Goal: Book appointment/travel/reservation

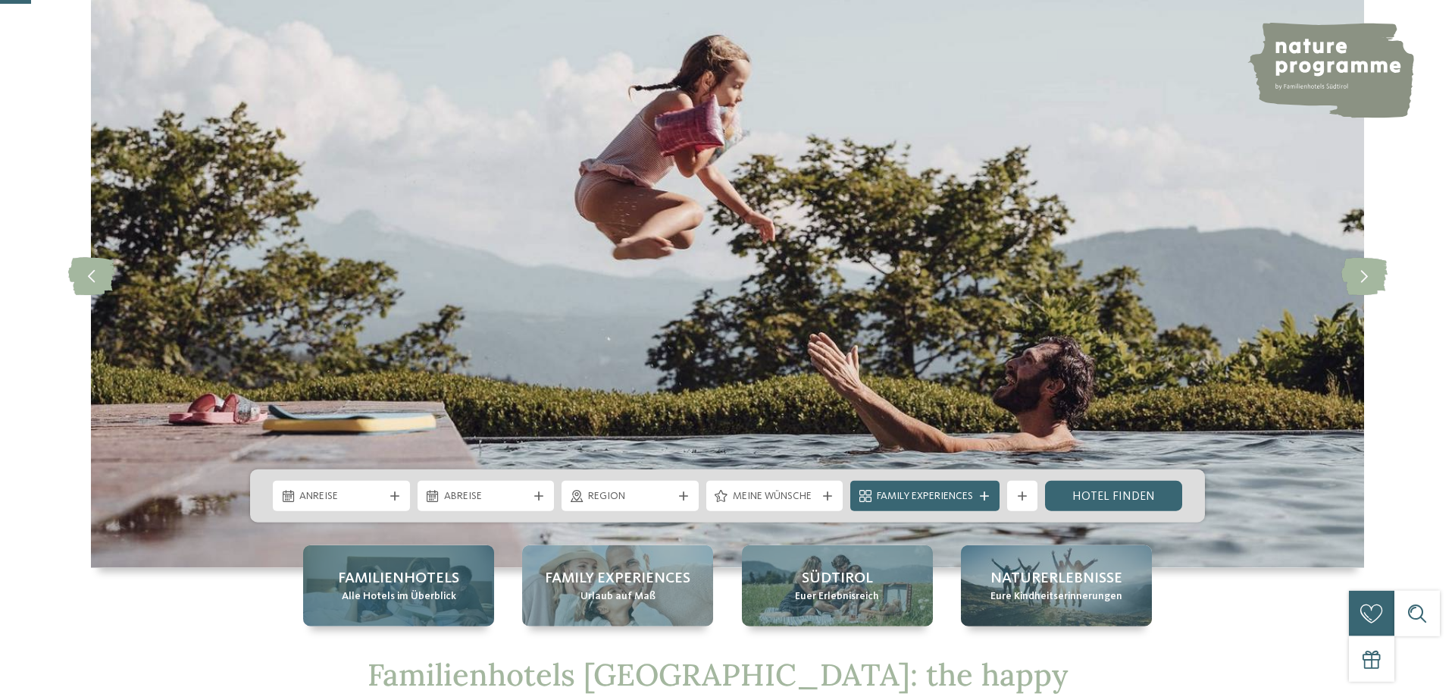
scroll to position [155, 0]
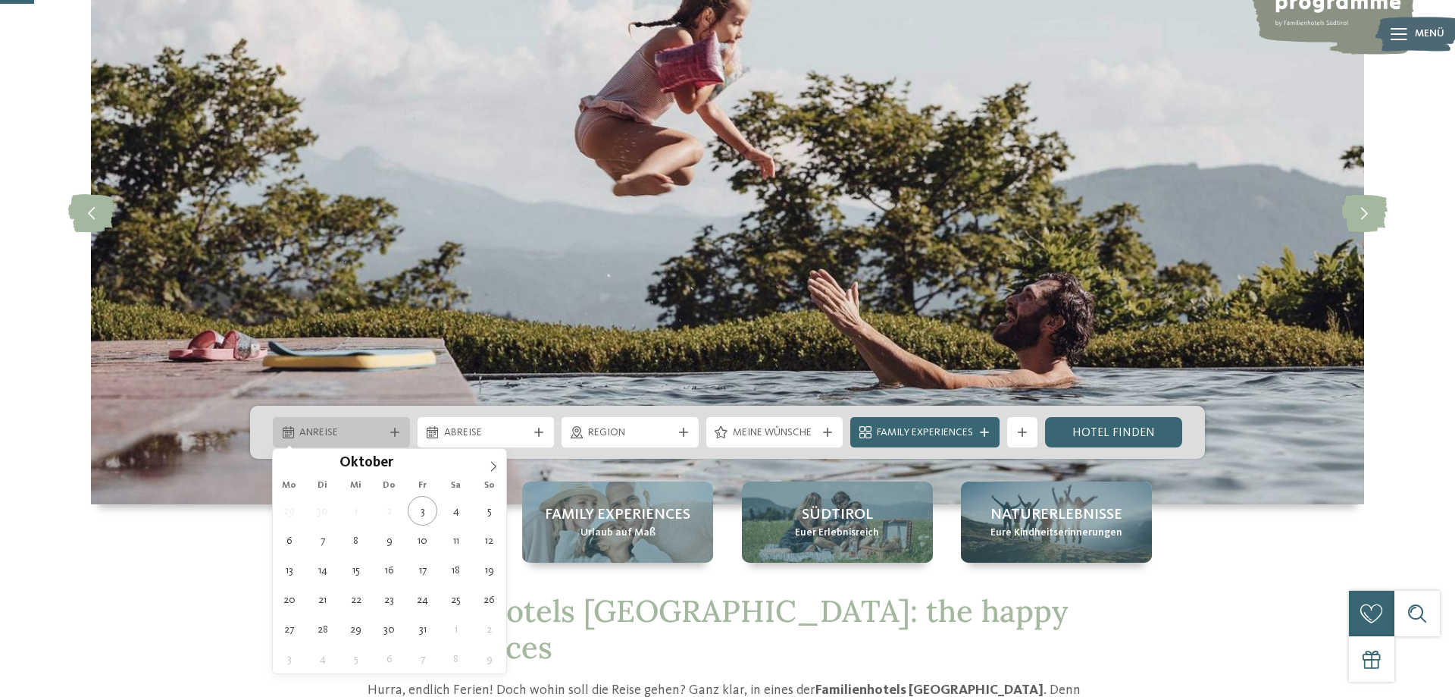
click at [376, 421] on div "Anreise" at bounding box center [341, 432] width 137 height 30
click at [496, 465] on icon at bounding box center [493, 466] width 11 height 11
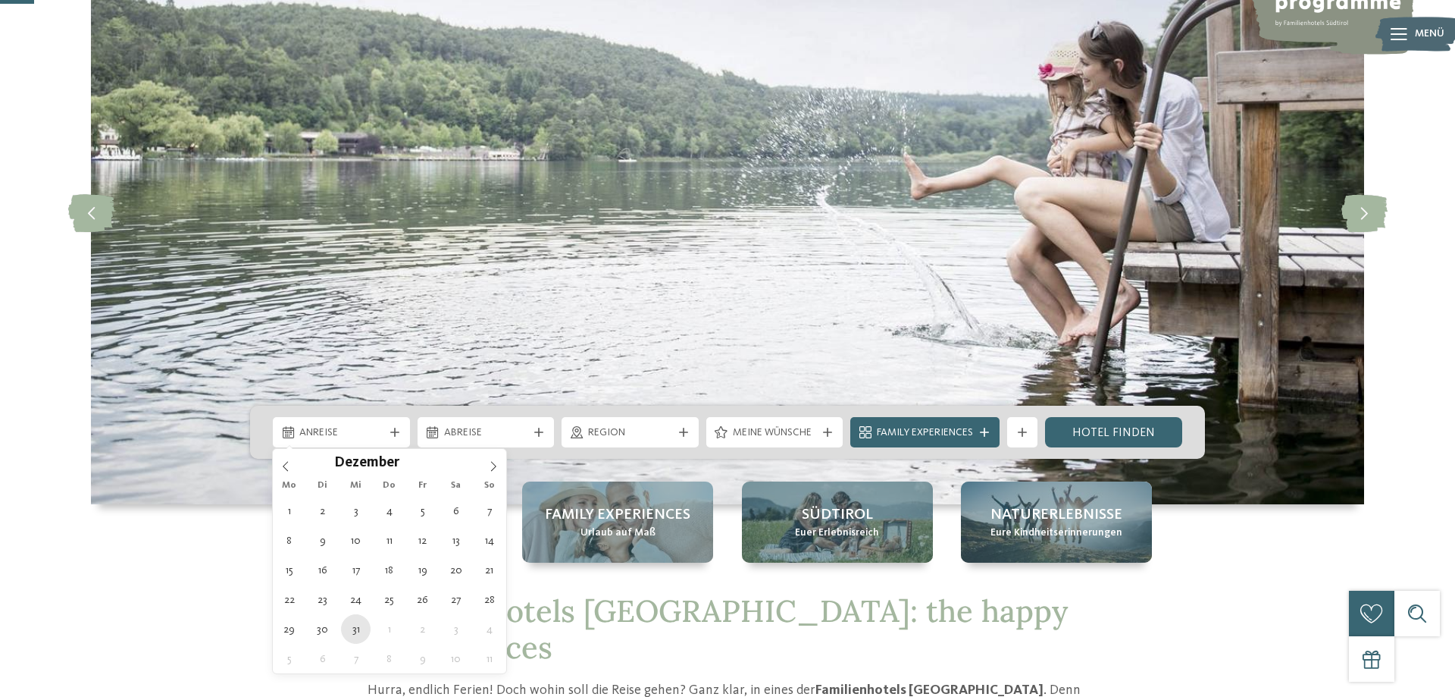
type div "[DATE]"
type input "****"
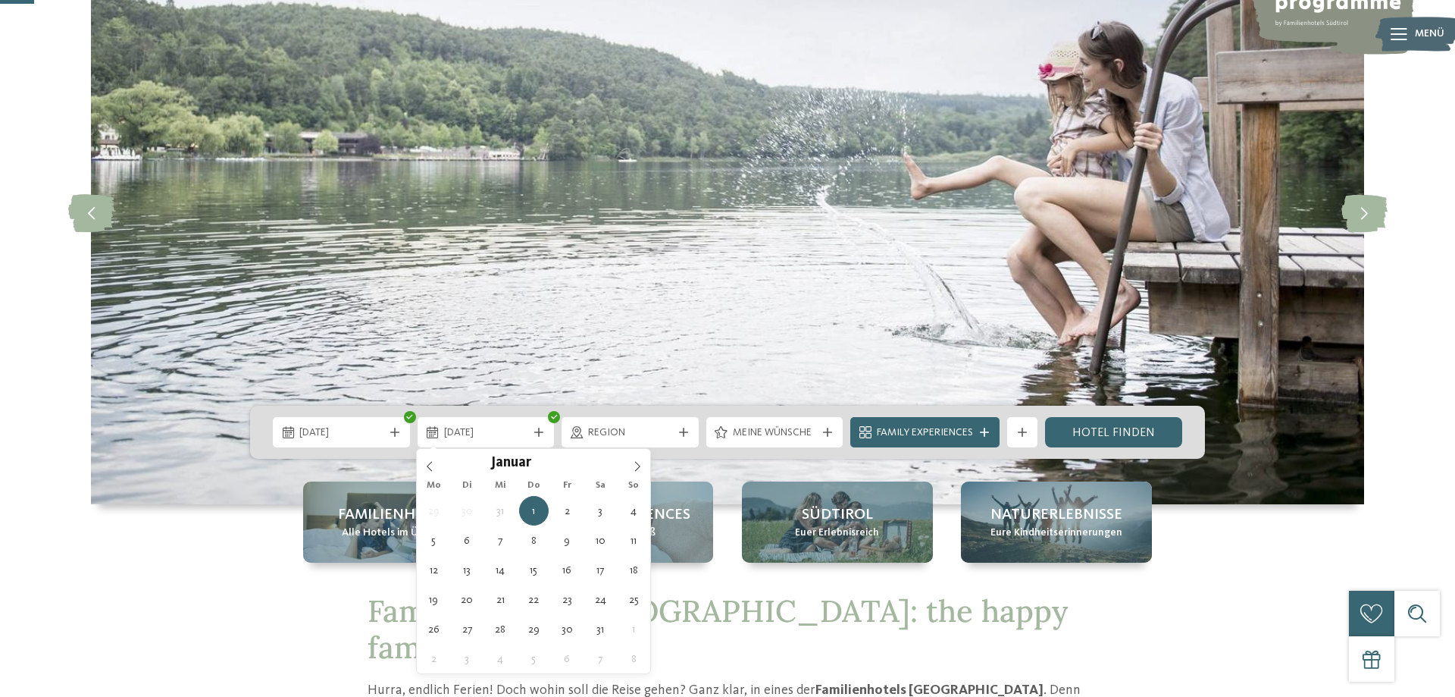
type div "[DATE]"
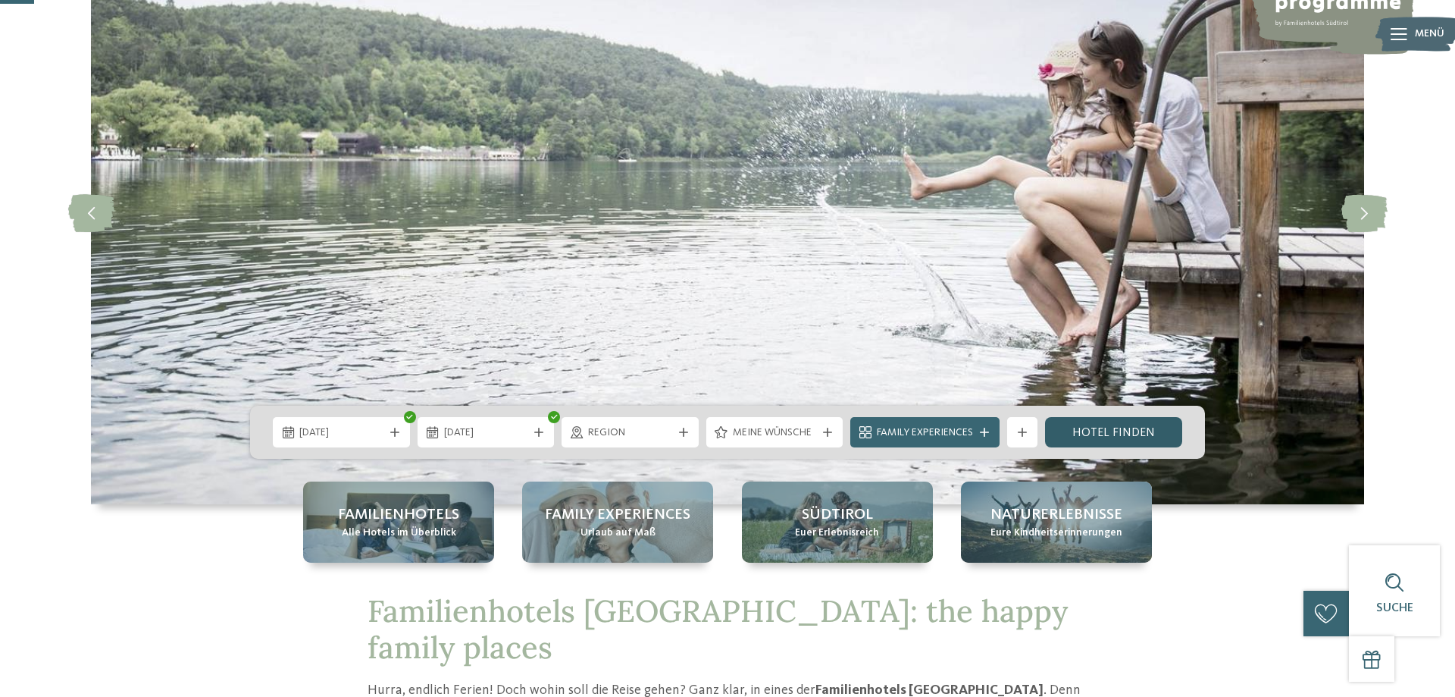
click at [1105, 438] on link "Hotel finden" at bounding box center [1113, 432] width 137 height 30
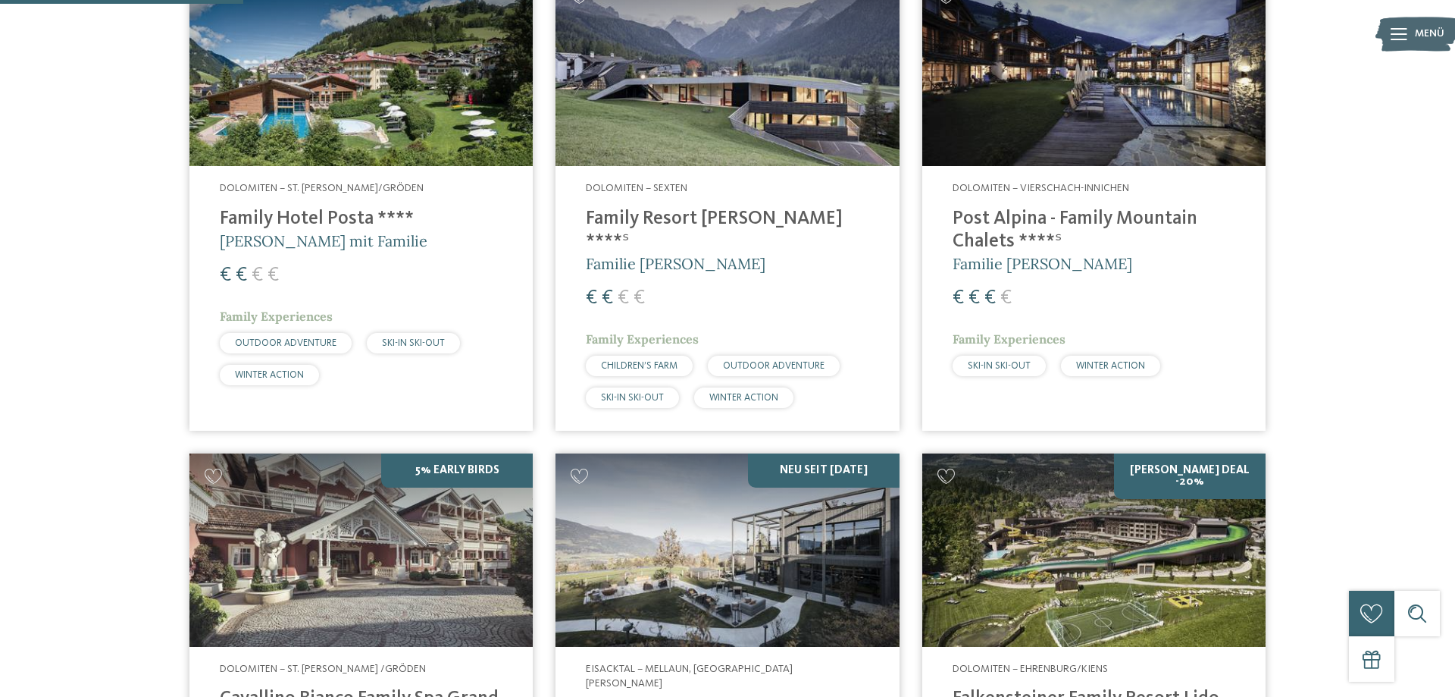
scroll to position [155, 0]
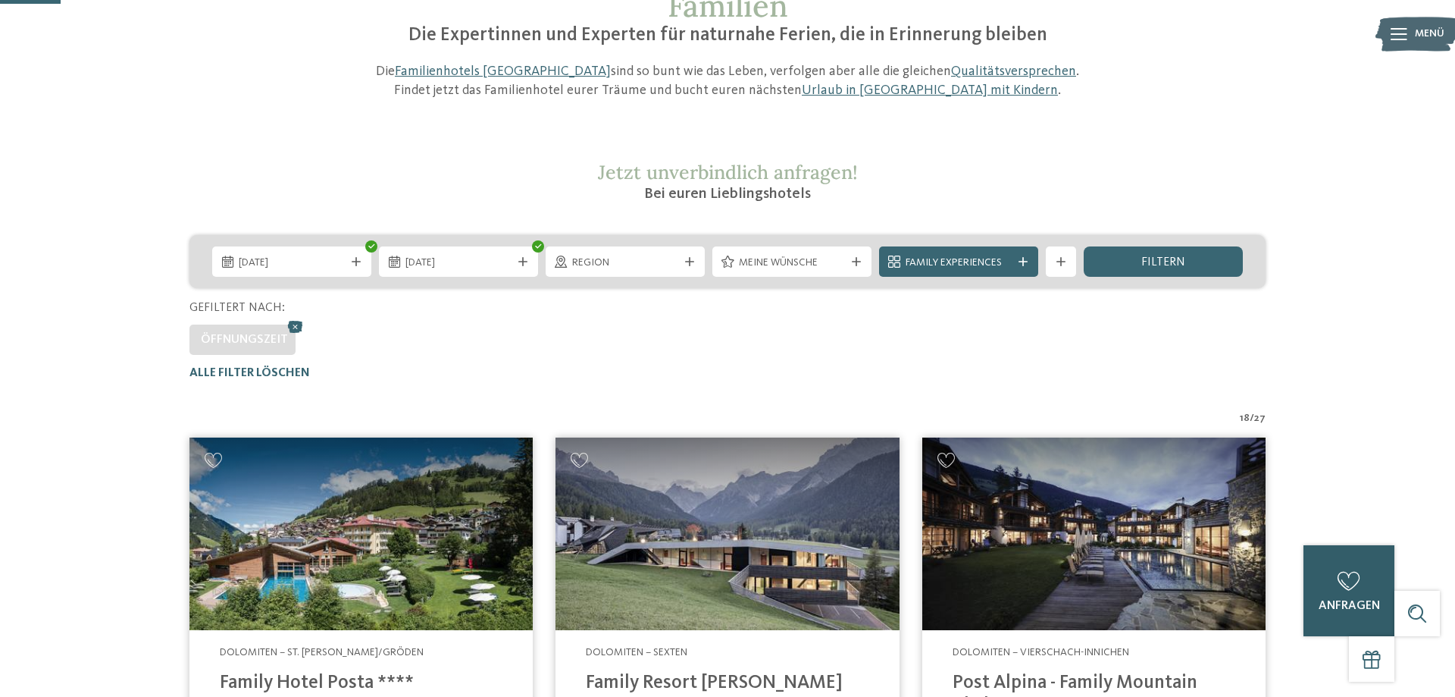
click at [1319, 610] on span "anfragen" at bounding box center [1349, 606] width 61 height 12
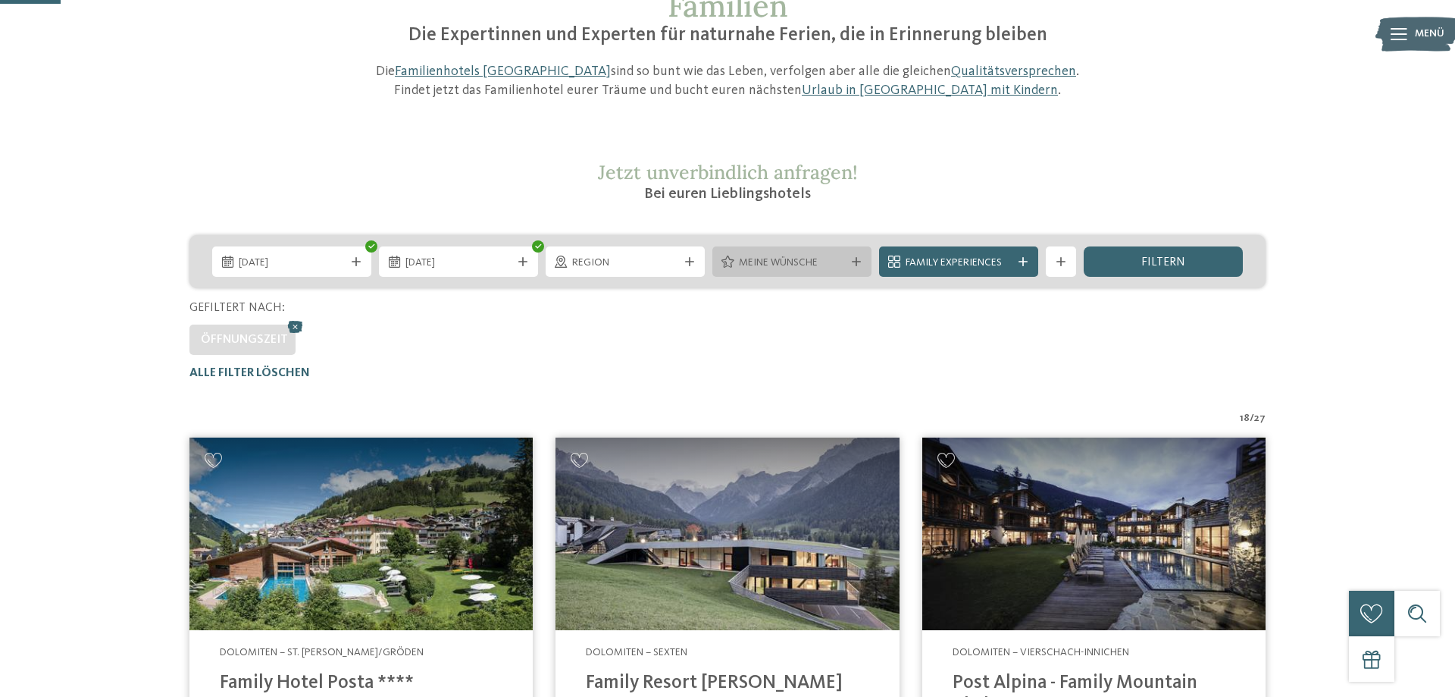
click at [759, 274] on div "Meine Wünsche" at bounding box center [791, 261] width 159 height 30
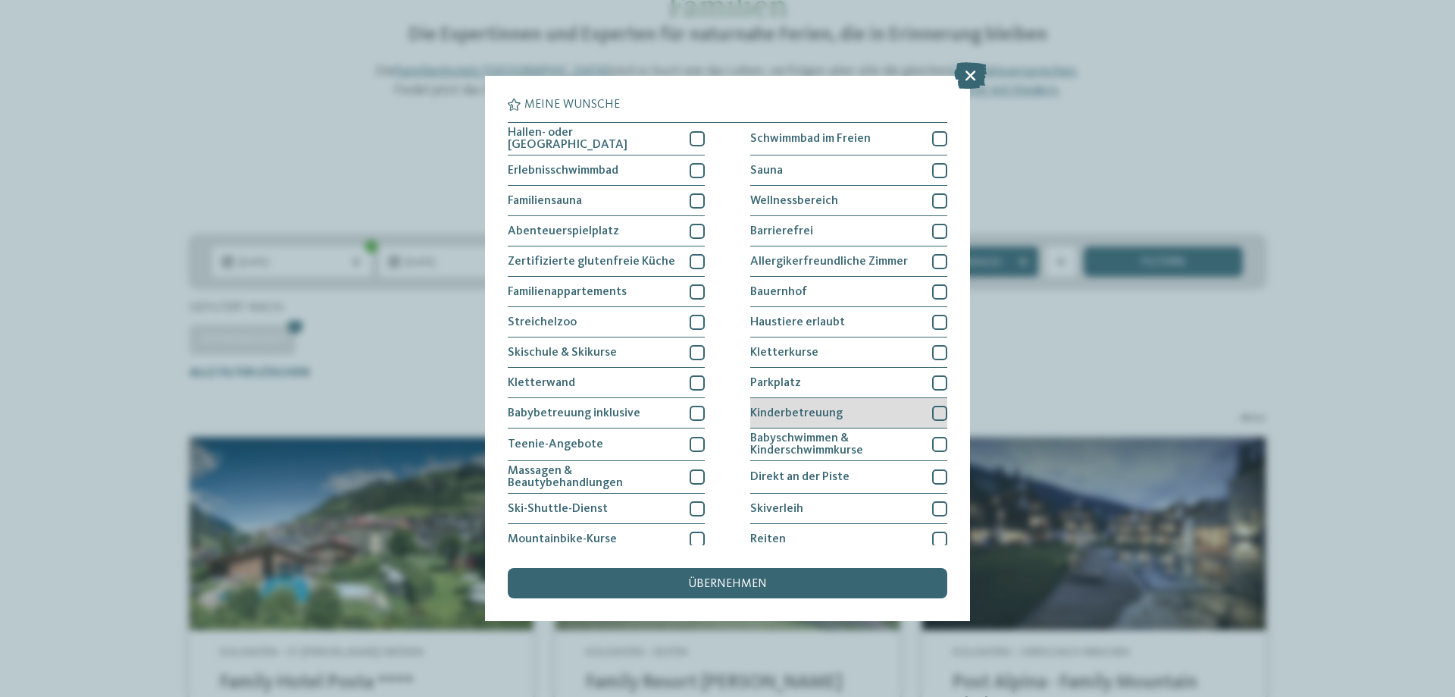
scroll to position [98, 0]
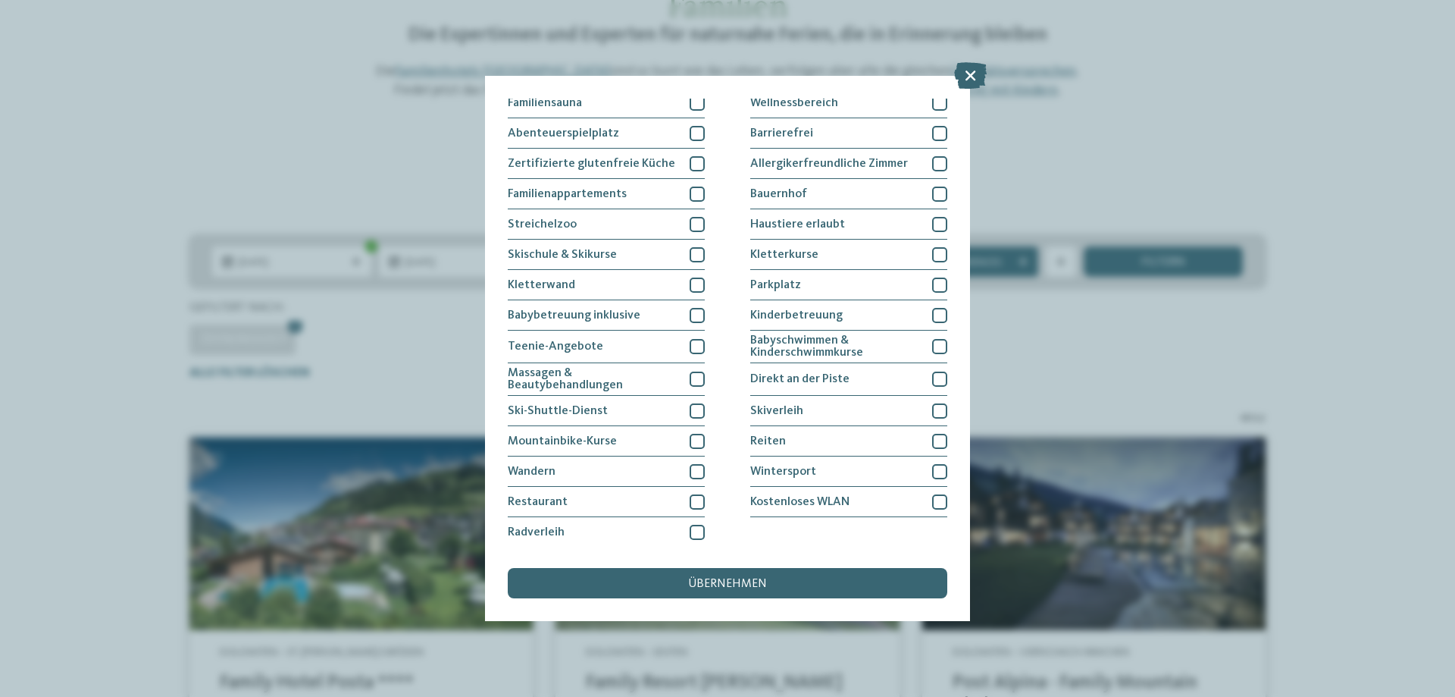
click at [1050, 323] on div "Meine Wünsche [GEOGRAPHIC_DATA] Schwimmbad im Freien" at bounding box center [727, 348] width 1455 height 697
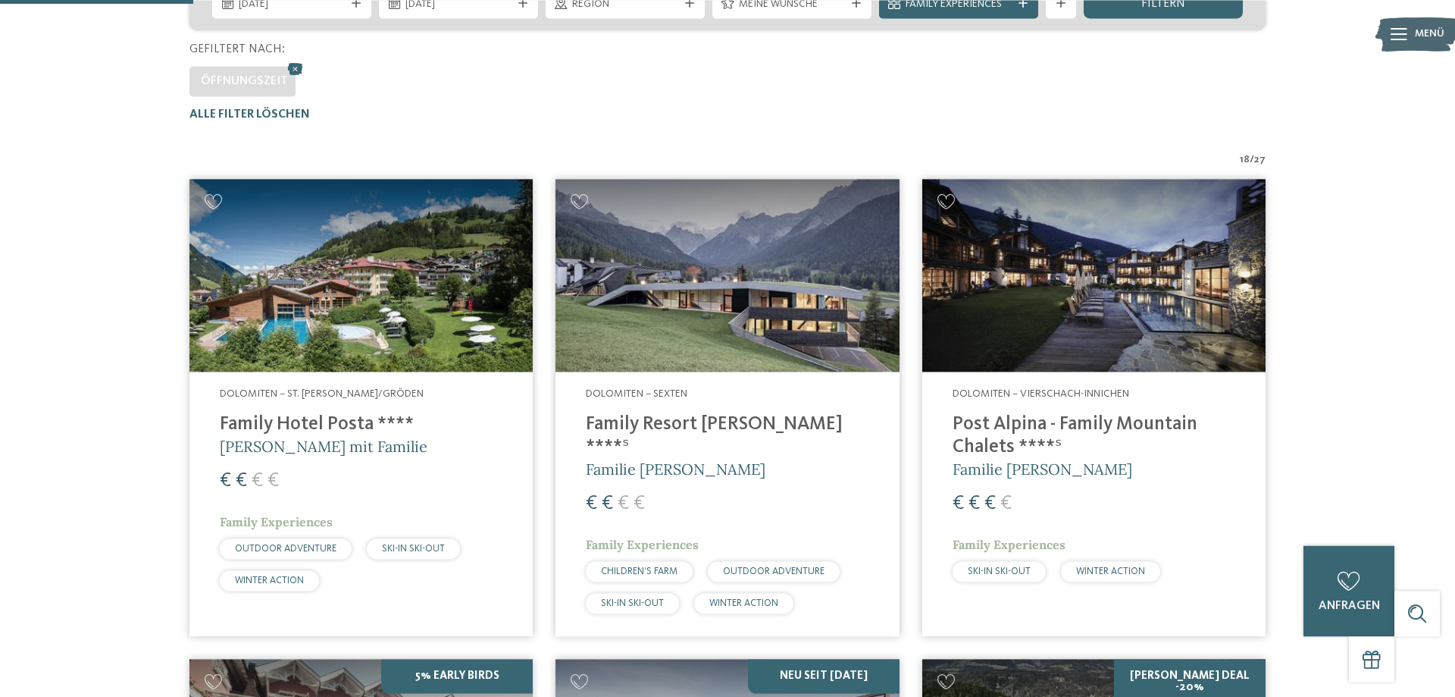
scroll to position [541, 0]
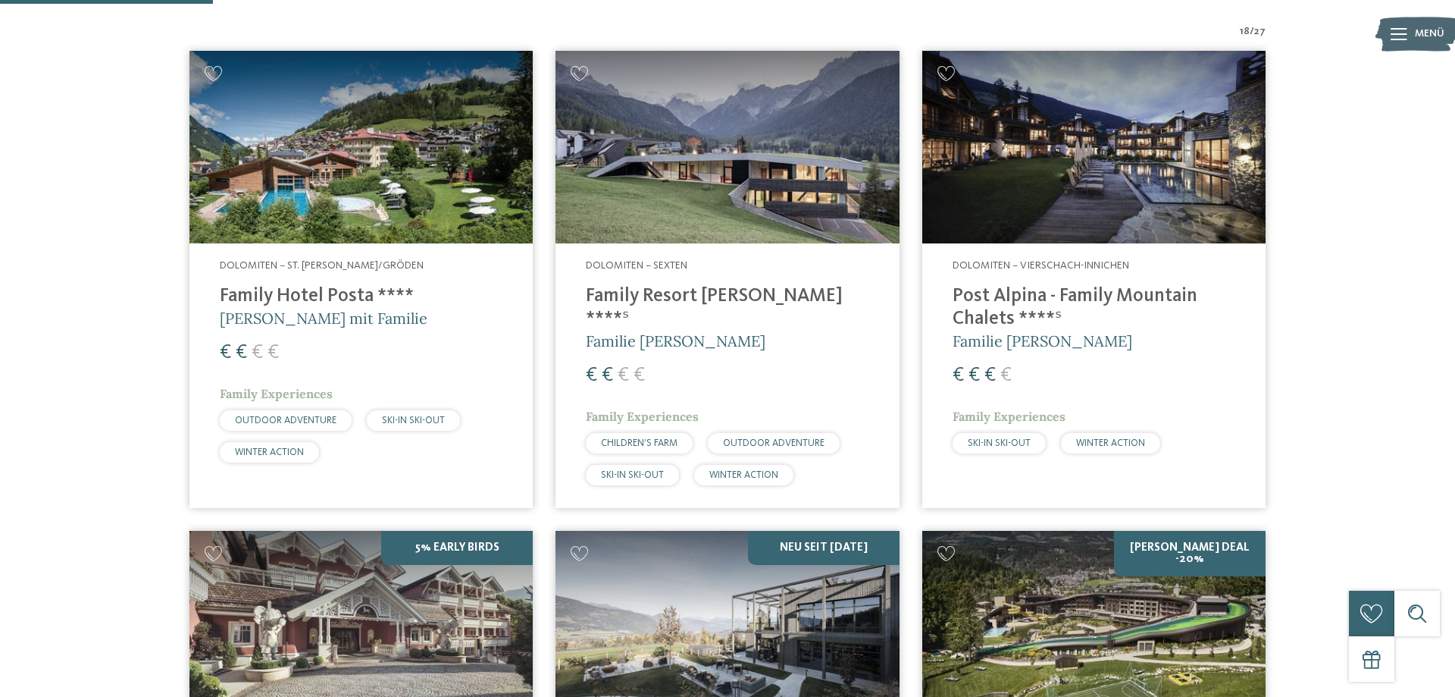
click at [918, 365] on article "Dolomiten – Vierschach-Innichen Post Alpina - Family Mountain Chalets ****ˢ Fam…" at bounding box center [1094, 279] width 366 height 480
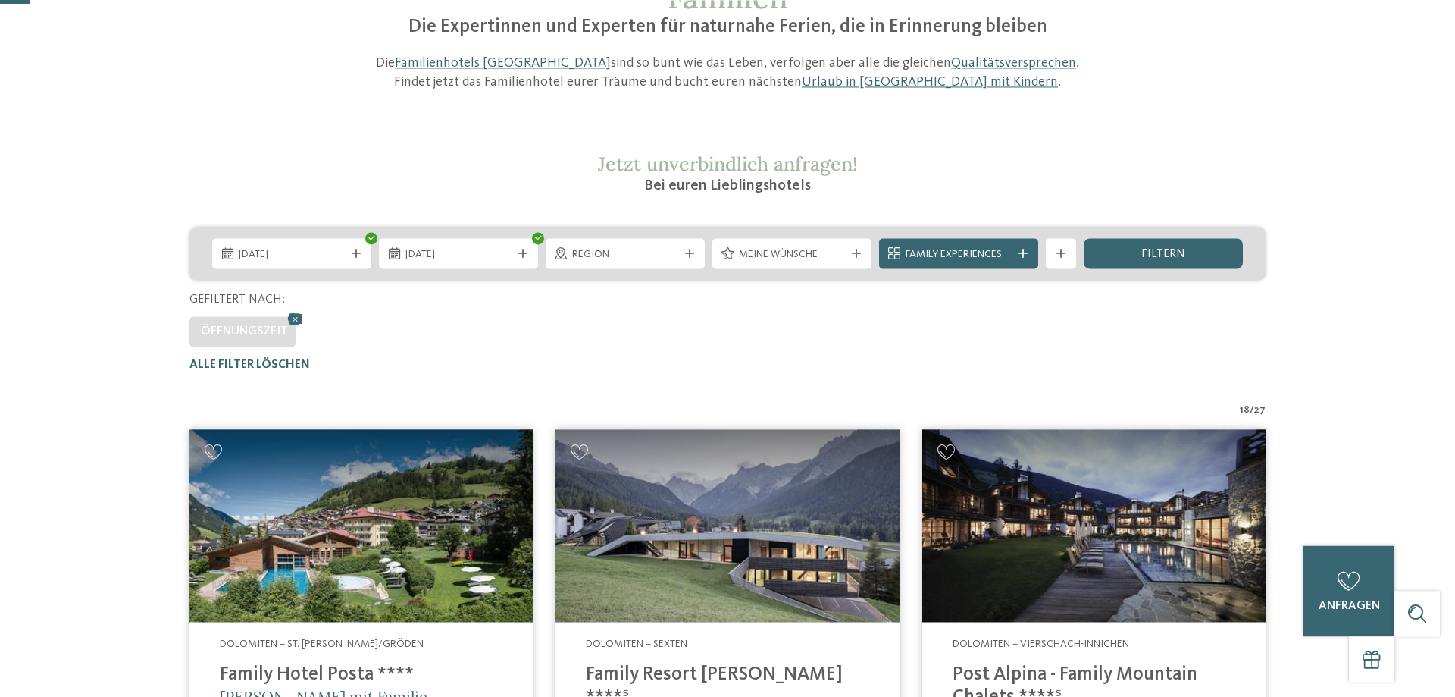
scroll to position [77, 0]
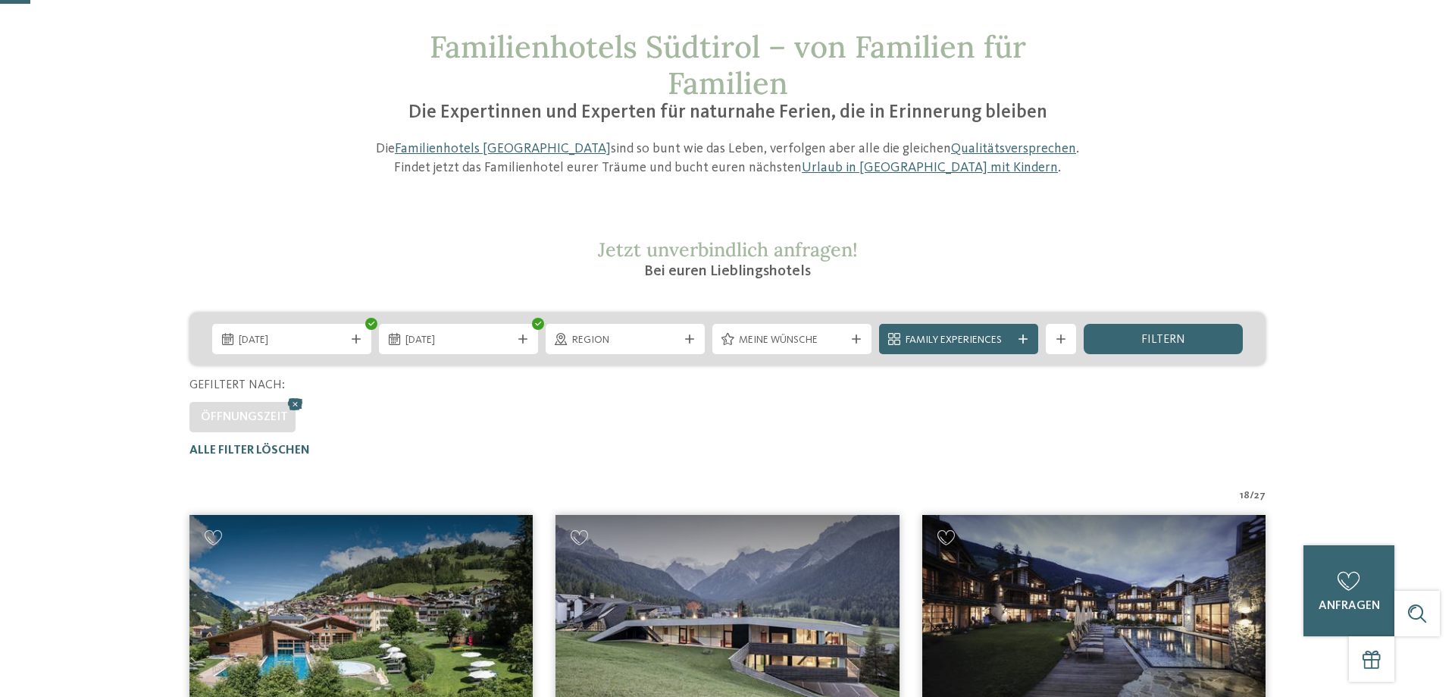
click at [618, 398] on div "Öffnungszeit" at bounding box center [727, 413] width 1076 height 38
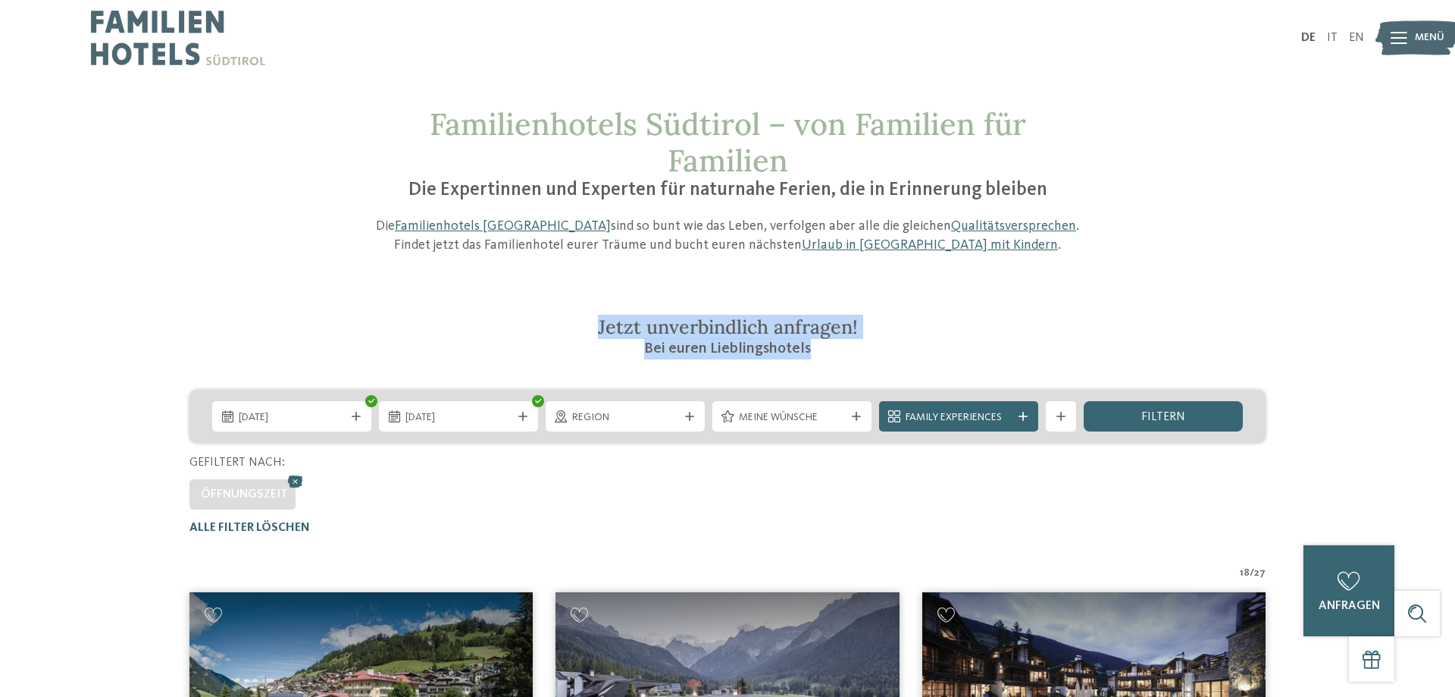
drag, startPoint x: 689, startPoint y: 351, endPoint x: 506, endPoint y: 327, distance: 185.0
click at [506, 327] on div "Jetzt unverbindlich anfragen! Bei euren Lieblingshotels" at bounding box center [728, 337] width 720 height 44
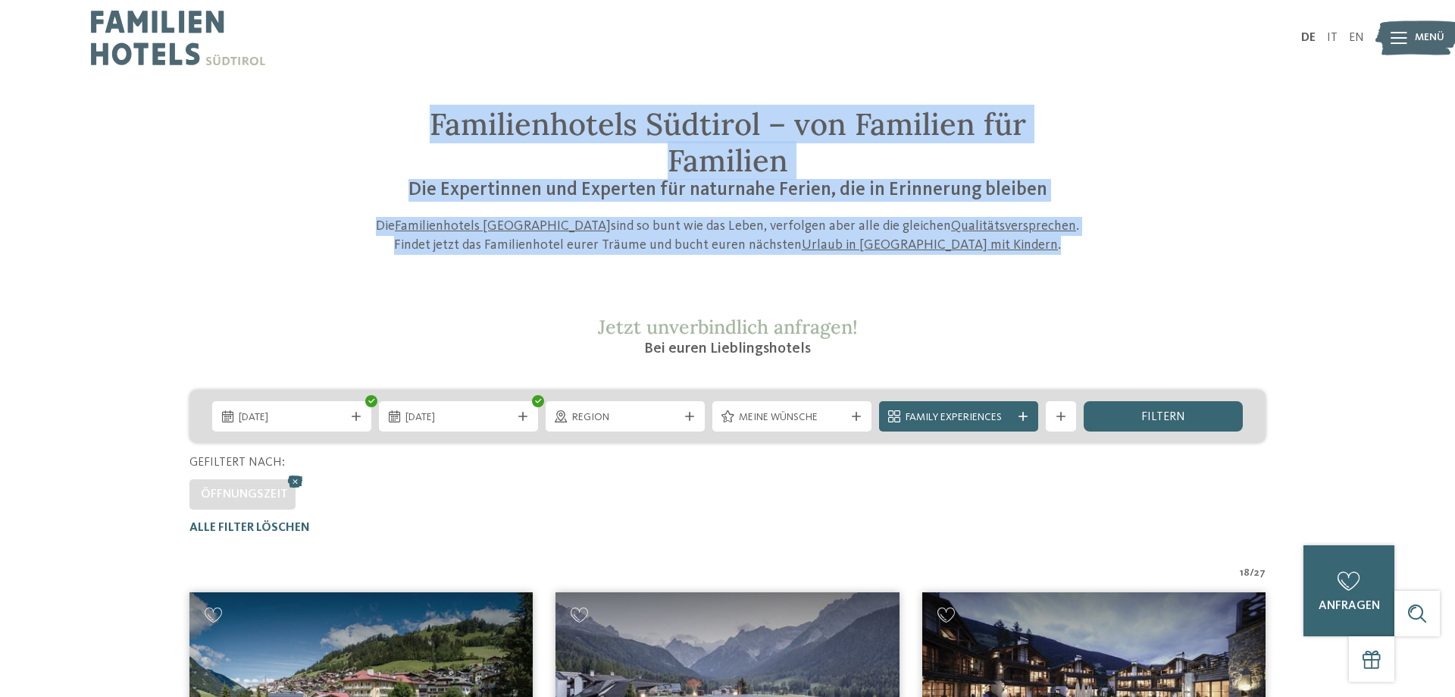
drag, startPoint x: 1017, startPoint y: 271, endPoint x: 435, endPoint y: 127, distance: 599.8
click at [438, 153] on h1 "Familienhotels Südtirol – von Familien für Familien" at bounding box center [728, 142] width 720 height 73
drag, startPoint x: 1090, startPoint y: 254, endPoint x: 438, endPoint y: 123, distance: 664.9
click at [438, 123] on div "Familienhotels Südtirol – von Familien für Familien Die Expertinnen und Experte…" at bounding box center [727, 180] width 1031 height 149
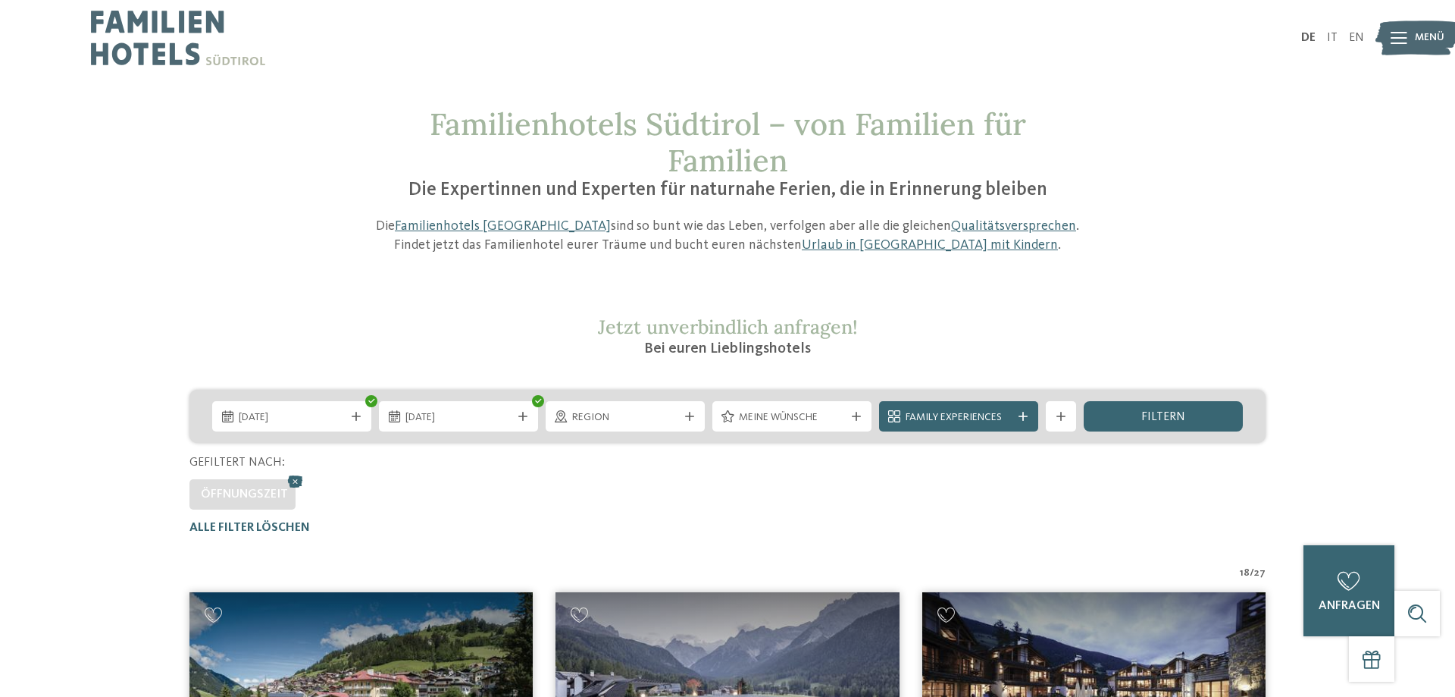
click at [616, 51] on div at bounding box center [409, 38] width 637 height 76
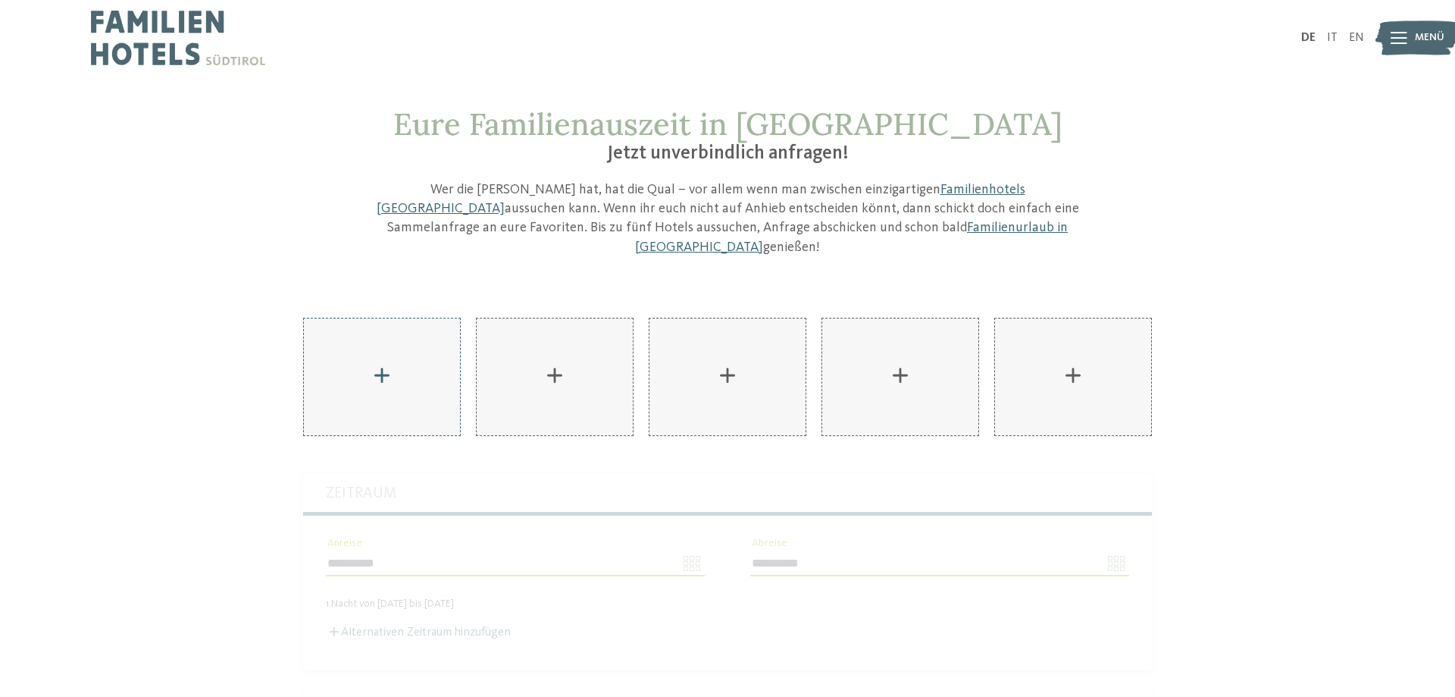
click at [431, 390] on div "AKI Family Resort PLOSE hinzufügen" at bounding box center [382, 376] width 156 height 117
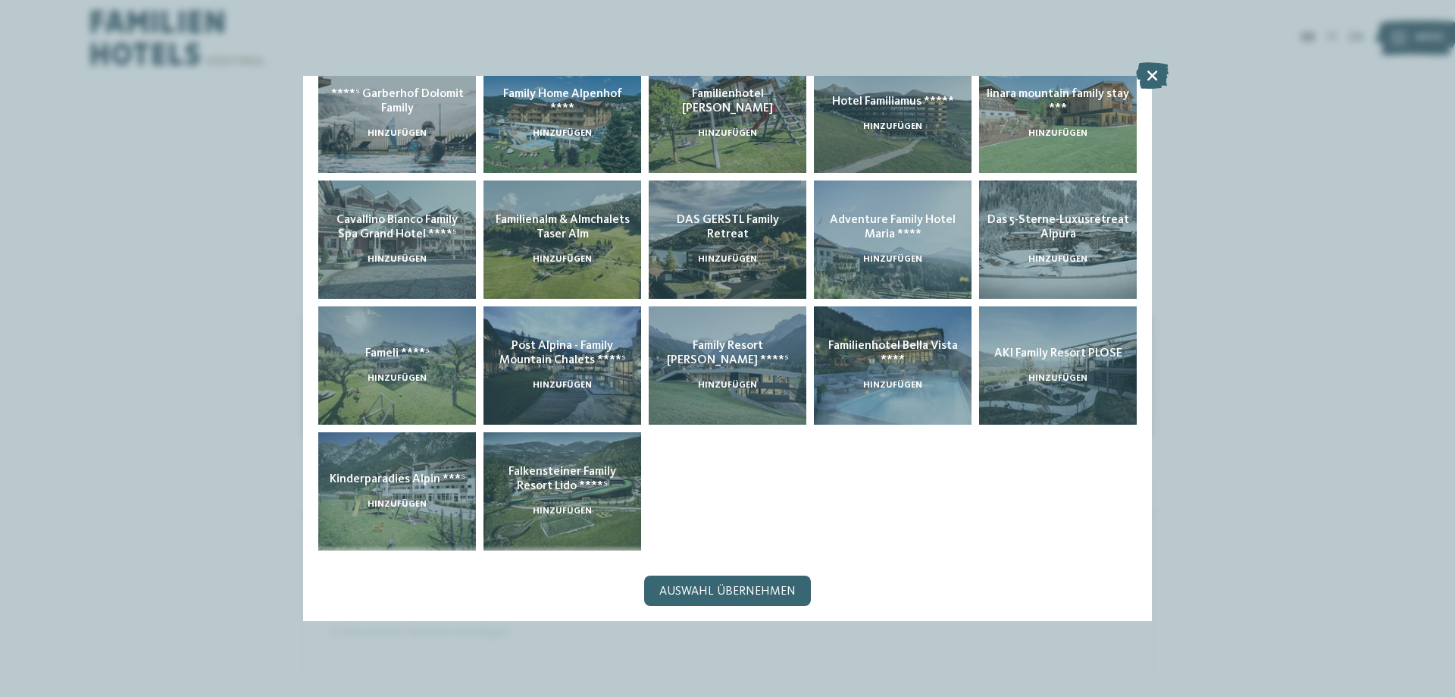
scroll to position [301, 0]
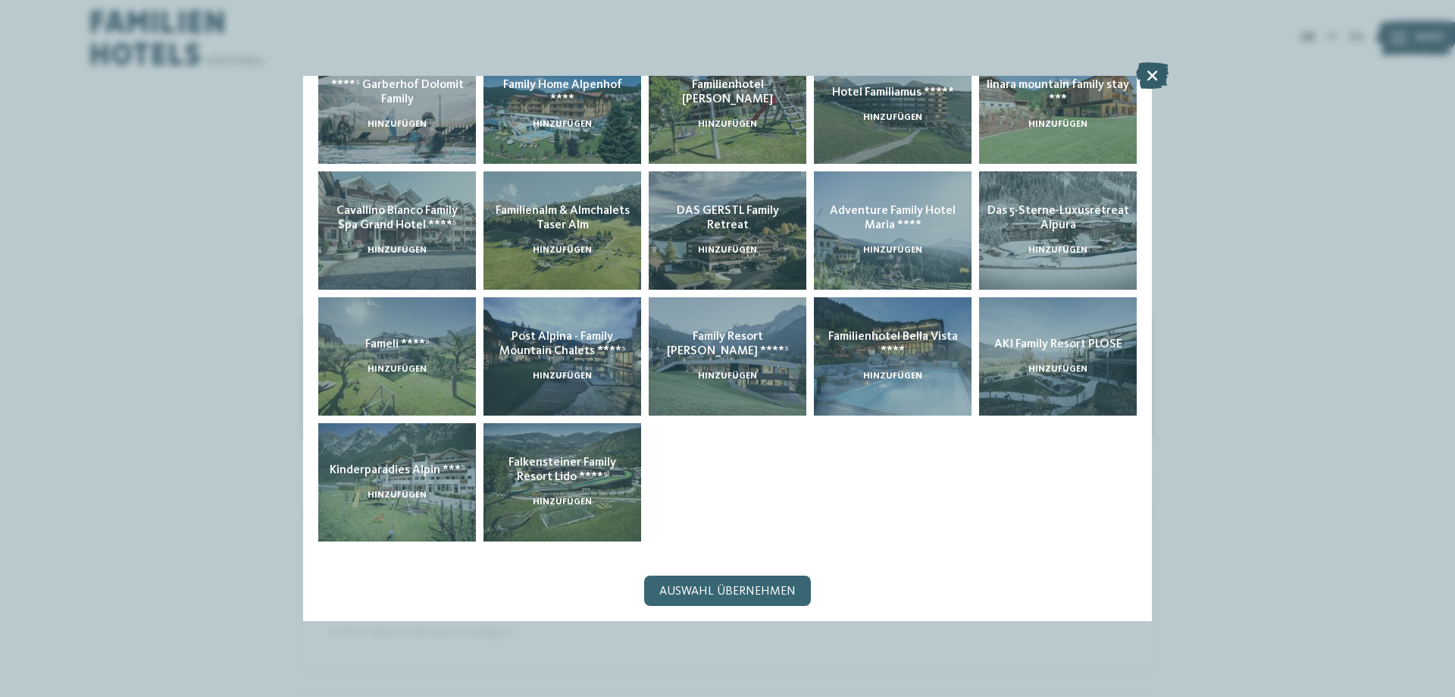
click at [1149, 75] on icon at bounding box center [1152, 75] width 33 height 27
